Goal: Book appointment/travel/reservation

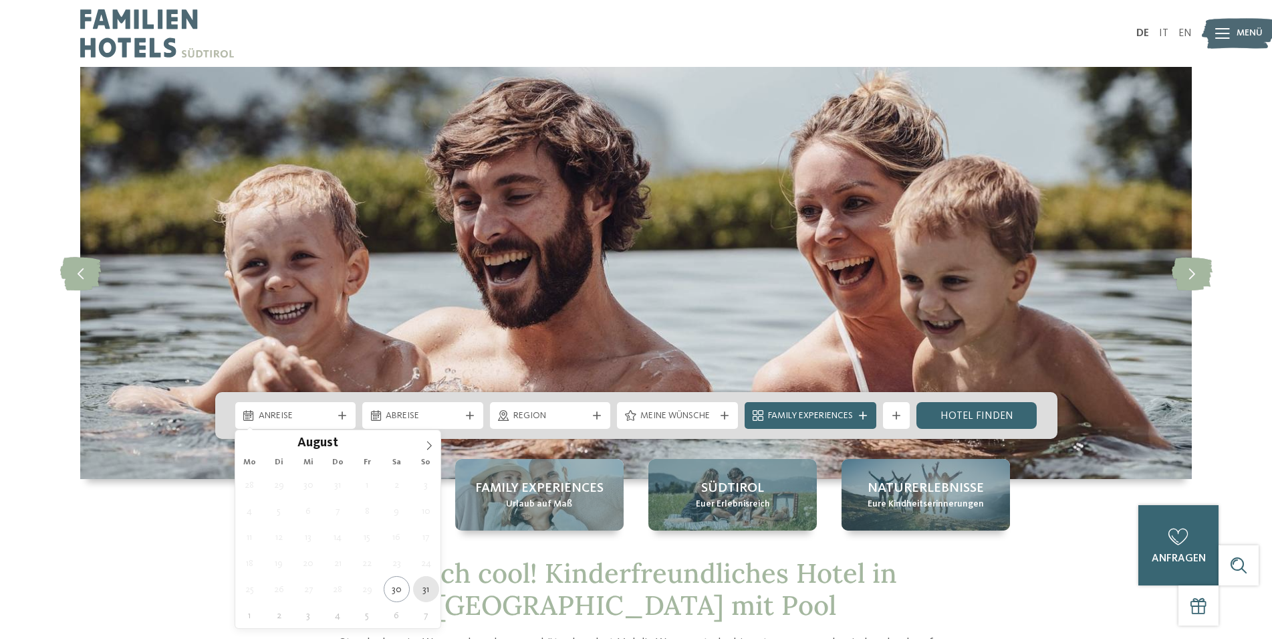
type div "31.08.2025"
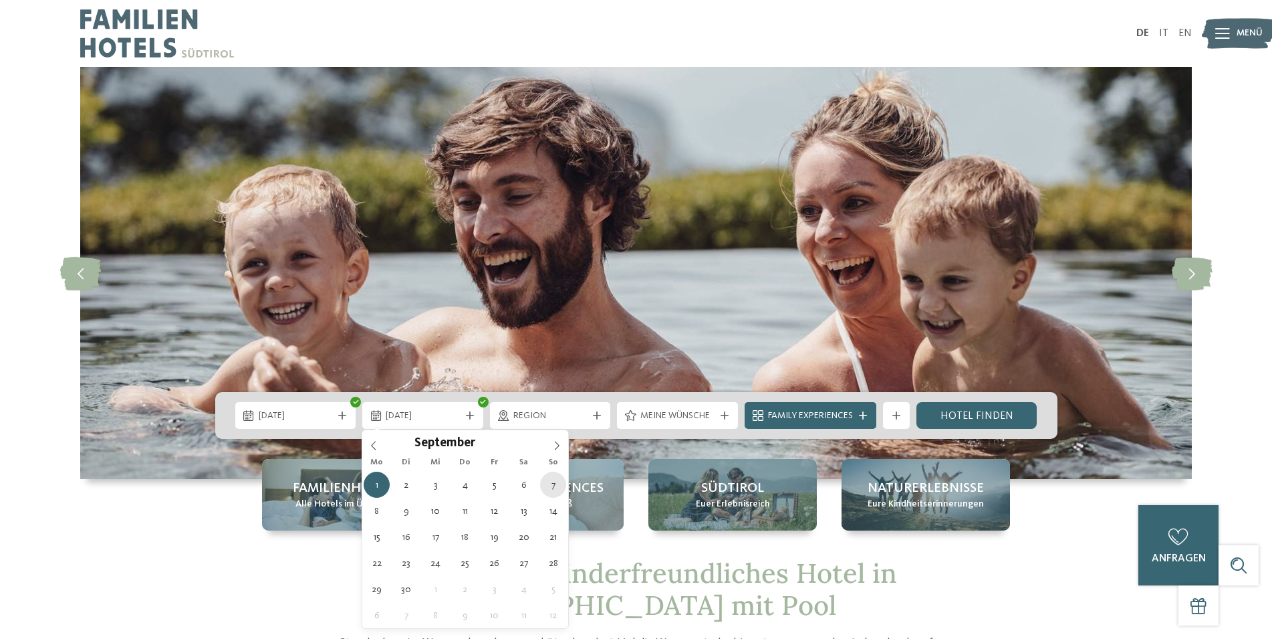
type div "07.09.2025"
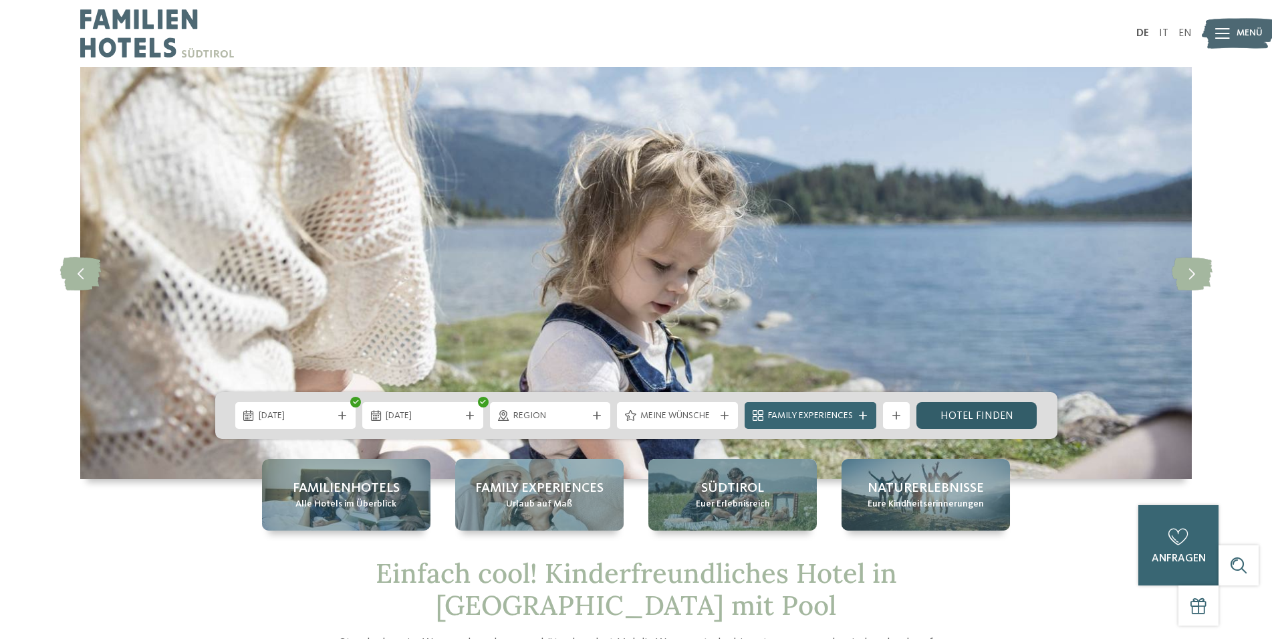
click at [984, 410] on link "Hotel finden" at bounding box center [977, 415] width 121 height 27
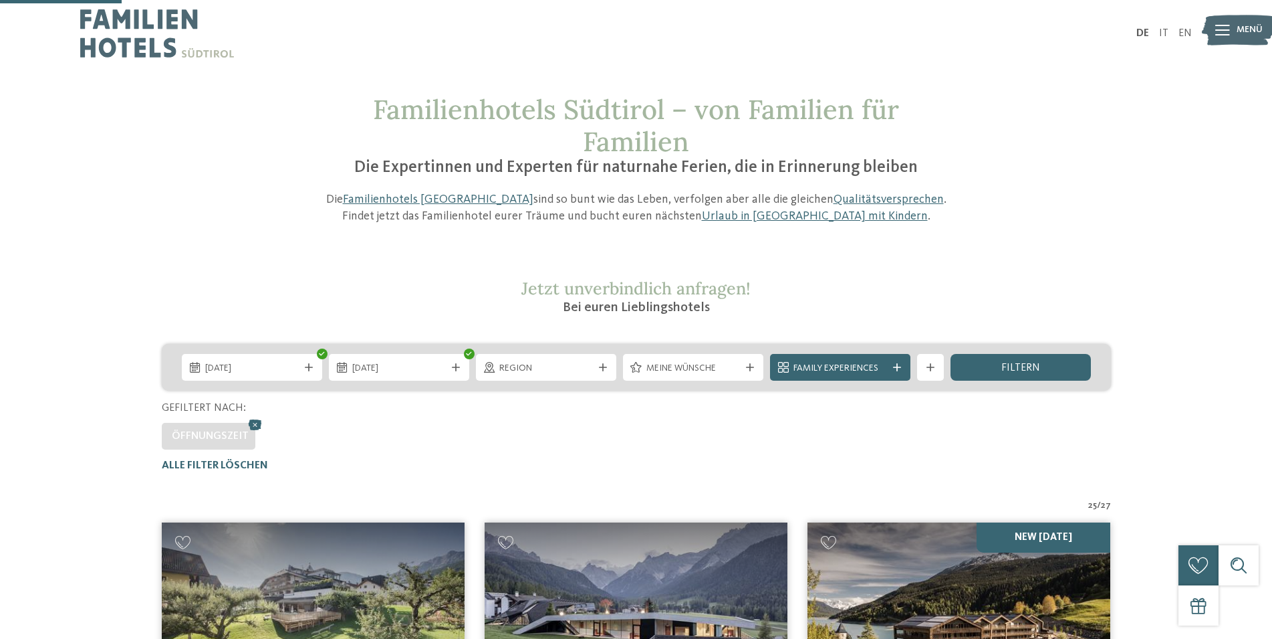
scroll to position [439, 0]
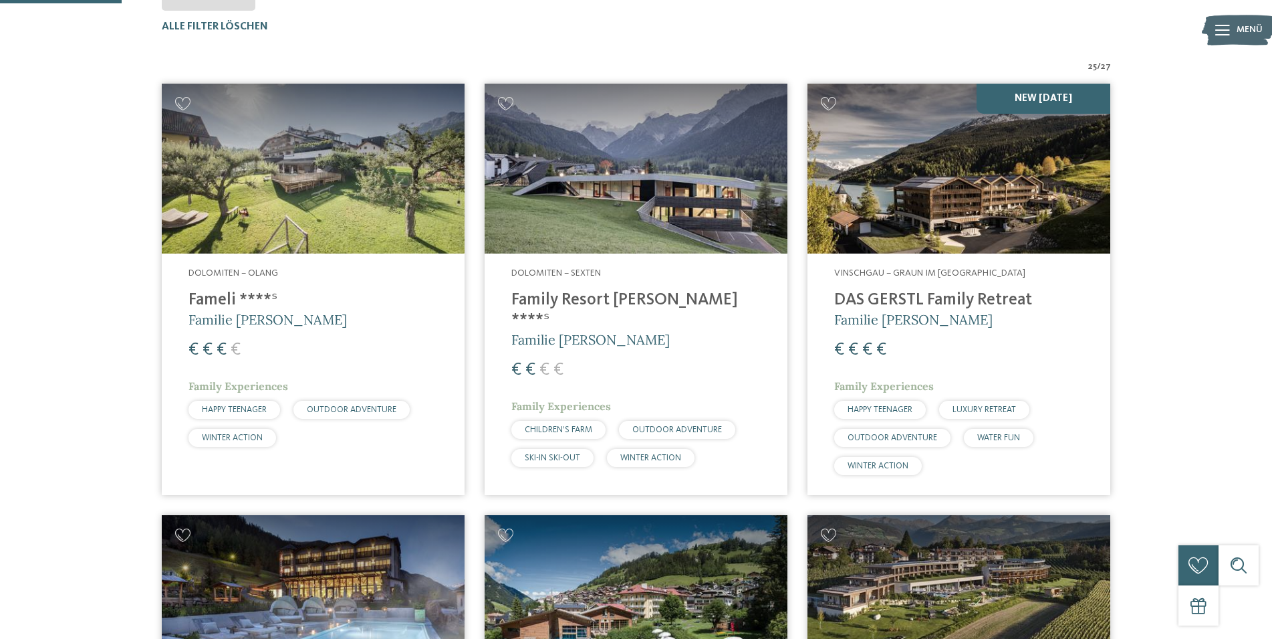
click at [937, 248] on img at bounding box center [959, 169] width 303 height 171
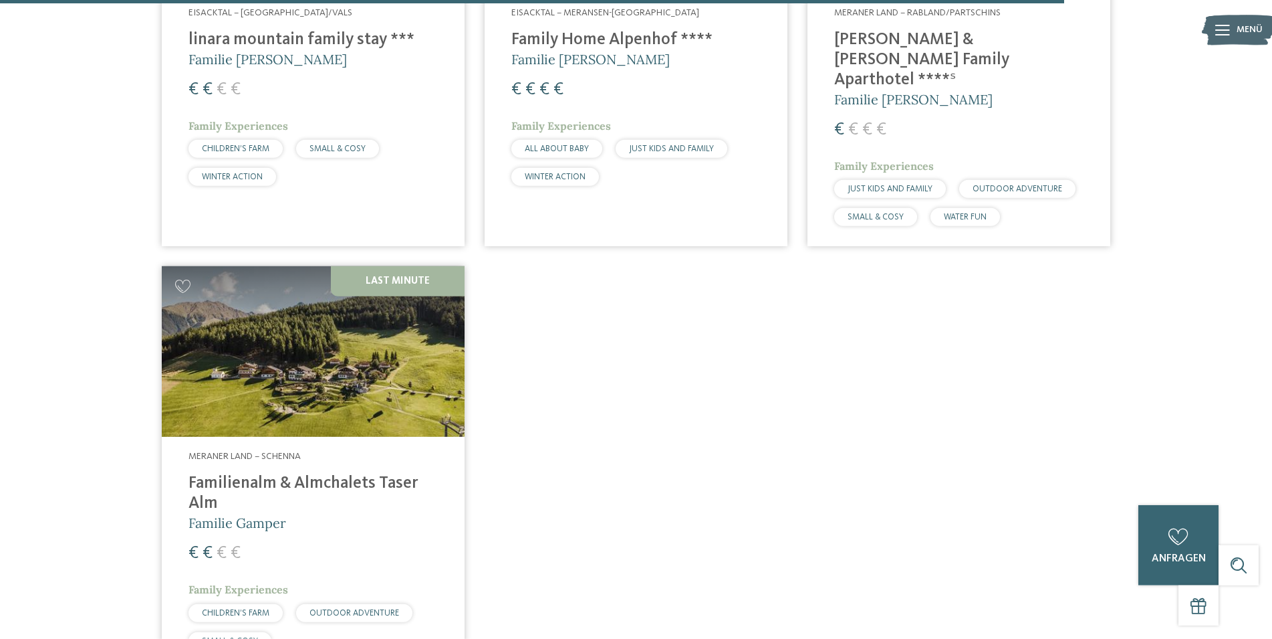
scroll to position [3849, 0]
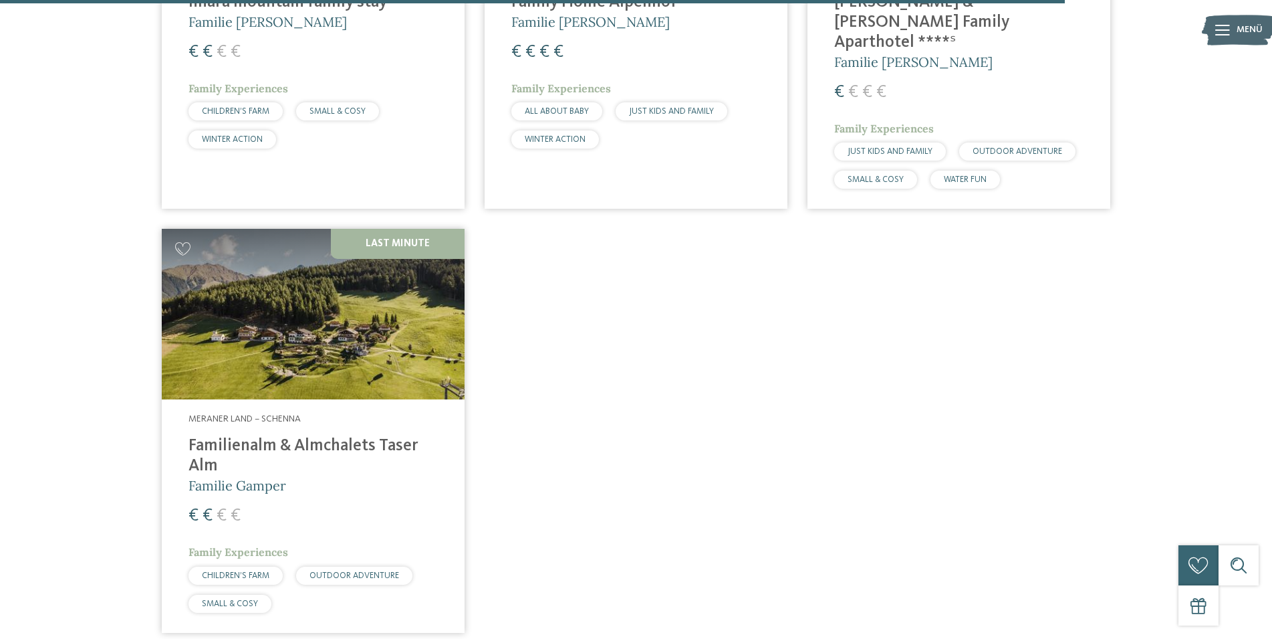
click at [322, 308] on img at bounding box center [313, 314] width 303 height 171
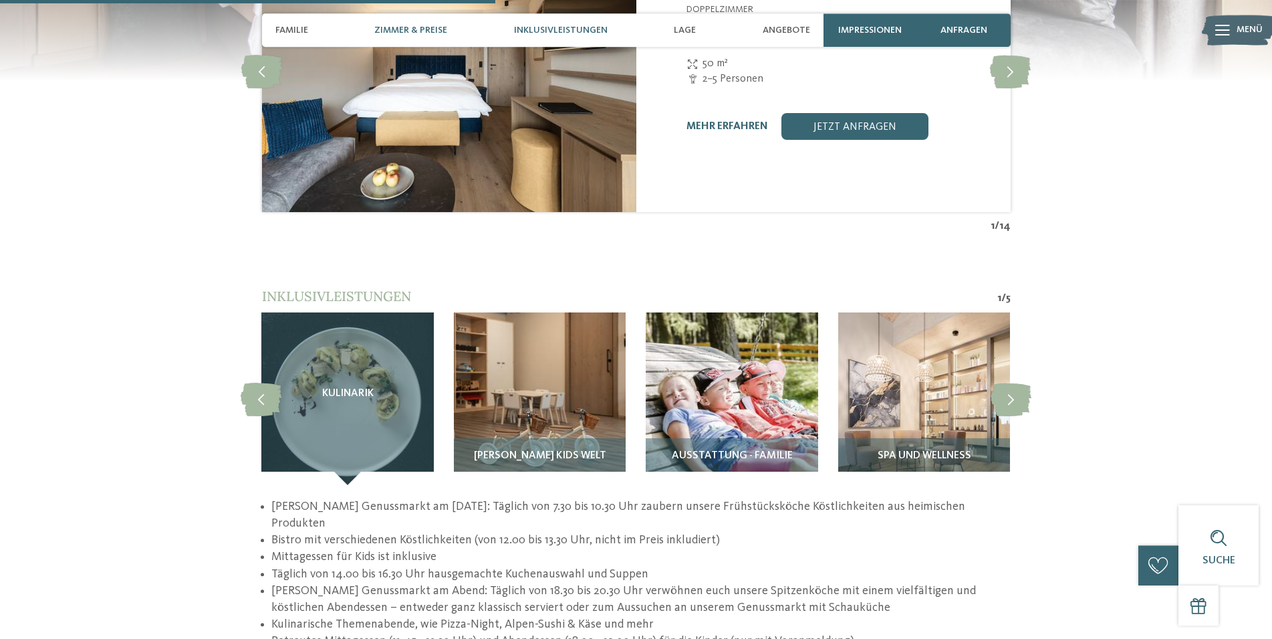
scroll to position [1738, 0]
